Goal: Task Accomplishment & Management: Use online tool/utility

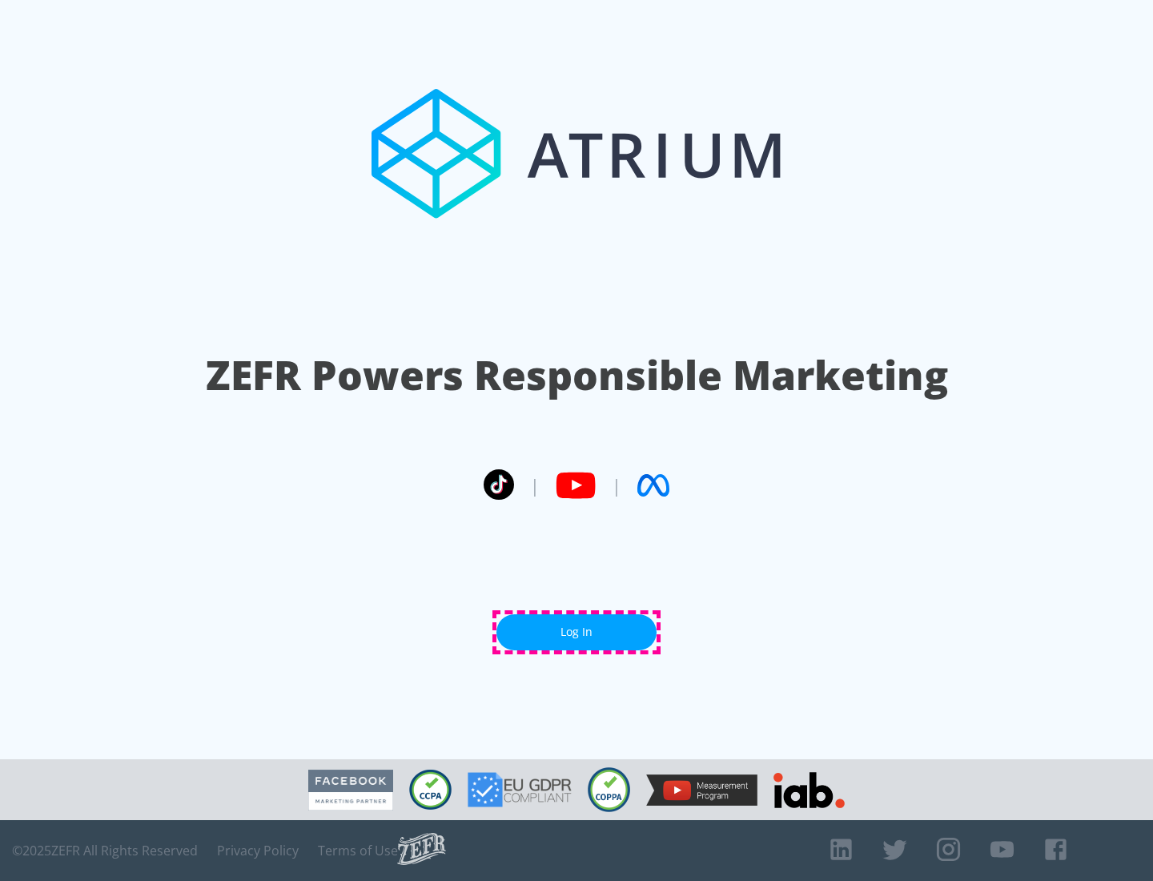
click at [576, 632] on link "Log In" at bounding box center [576, 632] width 160 height 36
